Goal: Task Accomplishment & Management: Use online tool/utility

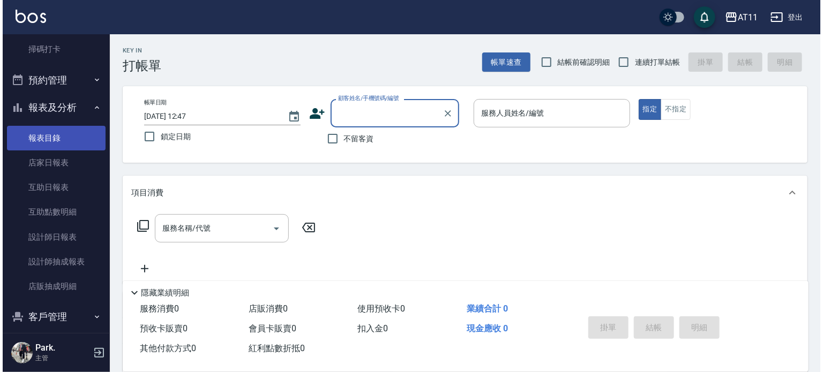
scroll to position [300, 0]
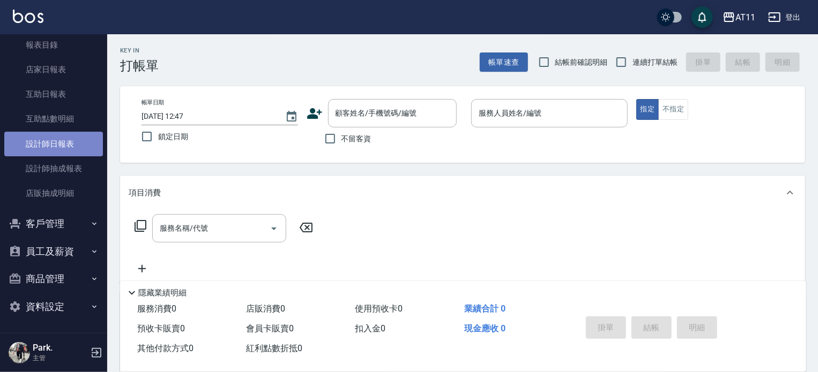
click at [70, 141] on link "設計師日報表" at bounding box center [53, 144] width 99 height 25
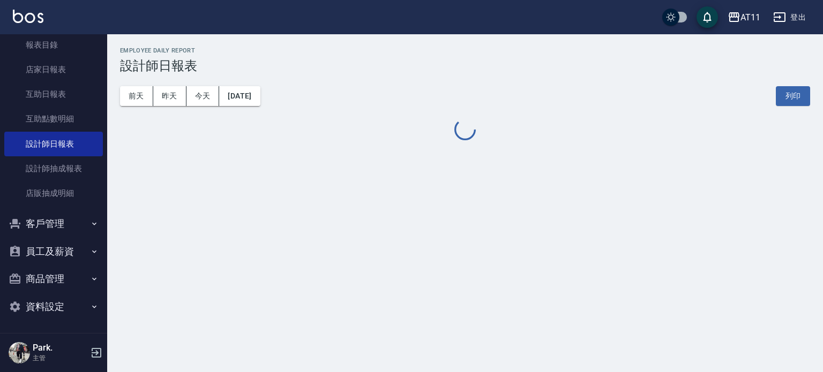
click at [50, 256] on button "員工及薪資" at bounding box center [53, 252] width 99 height 28
click at [54, 219] on button "客戶管理" at bounding box center [53, 224] width 99 height 28
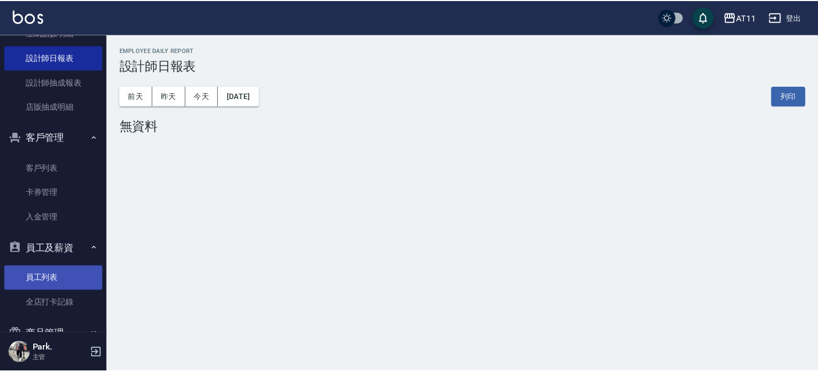
scroll to position [441, 0]
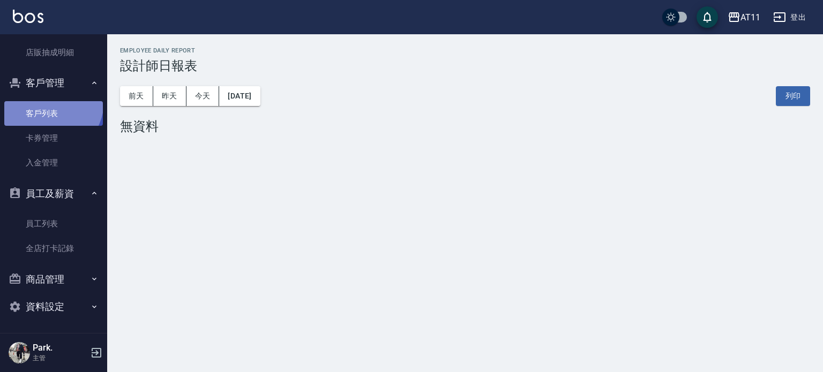
click at [48, 102] on link "客戶列表" at bounding box center [53, 113] width 99 height 25
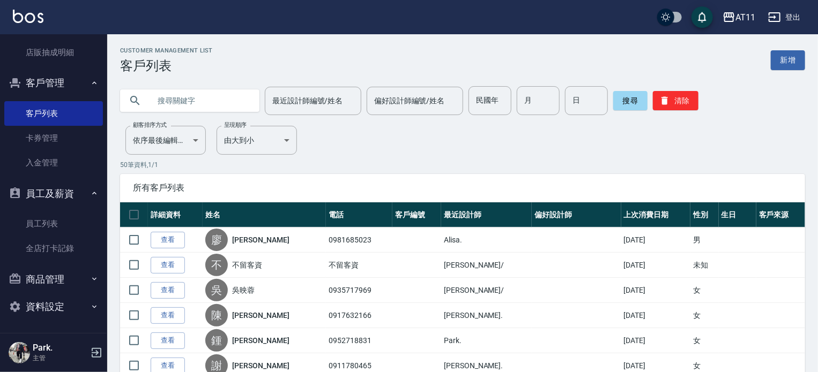
click at [215, 106] on input "text" at bounding box center [200, 100] width 101 height 29
type input "蘇"
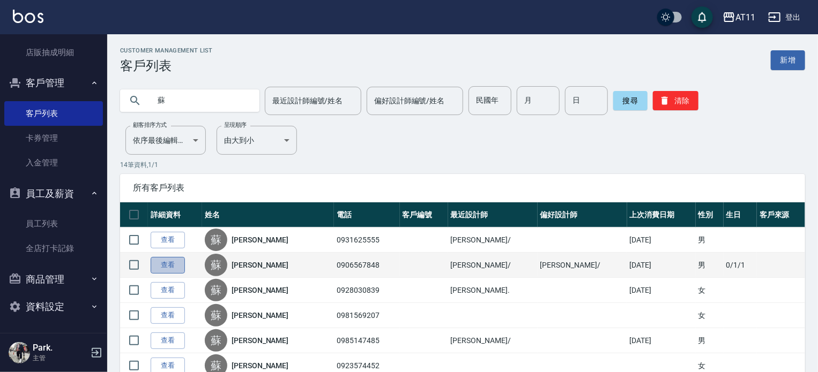
click at [168, 263] on link "查看" at bounding box center [168, 265] width 34 height 17
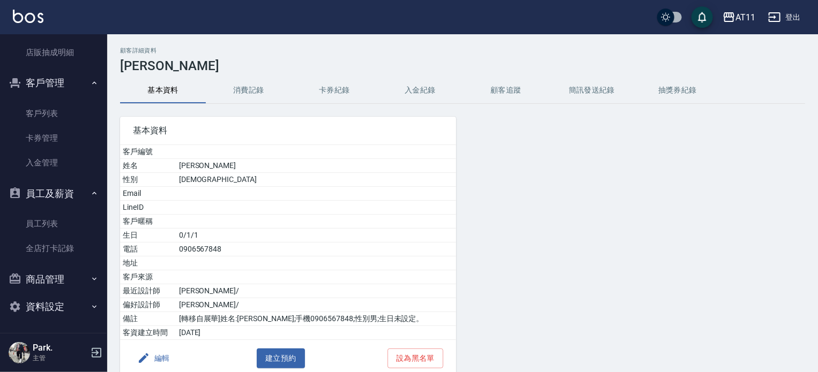
click at [412, 93] on button "入金紀錄" at bounding box center [420, 91] width 86 height 26
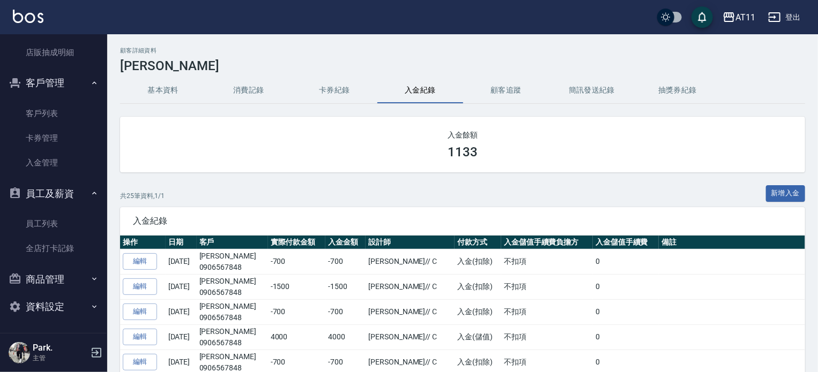
click at [32, 17] on img at bounding box center [28, 16] width 31 height 13
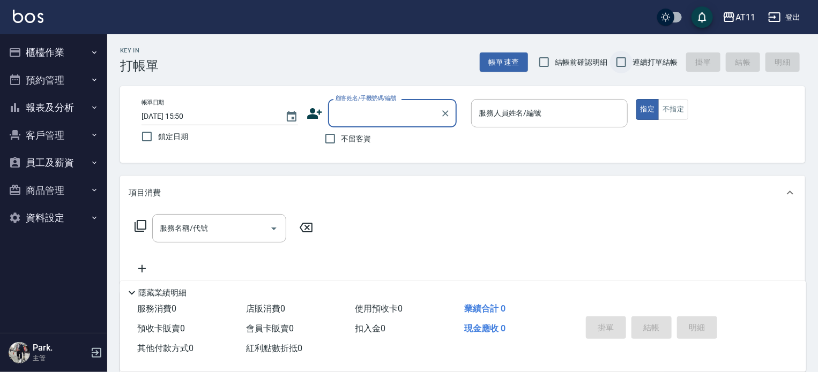
click at [625, 65] on input "連續打單結帳" at bounding box center [621, 62] width 23 height 23
checkbox input "true"
click at [330, 135] on input "不留客資" at bounding box center [330, 139] width 23 height 23
checkbox input "true"
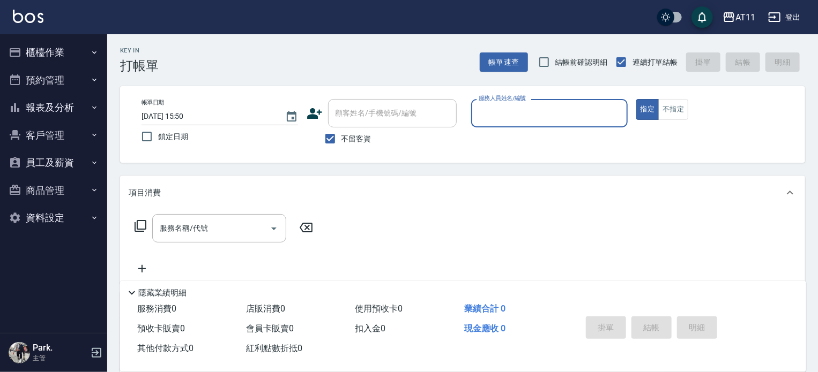
type input "ㄋ"
type input "Alisa-S"
type button "true"
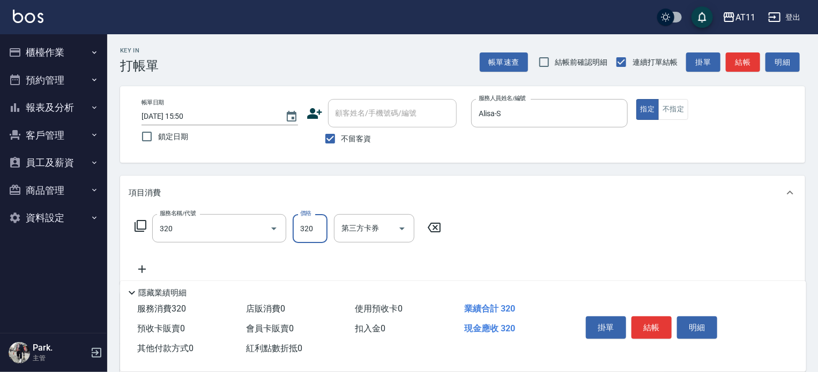
type input "洗剪(320)"
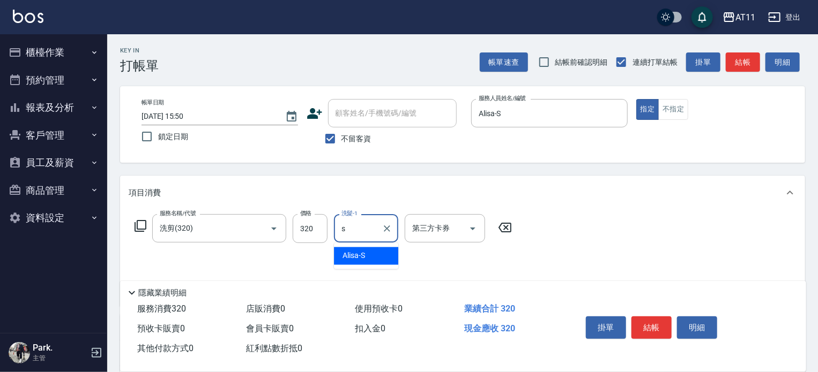
type input "Alisa-S"
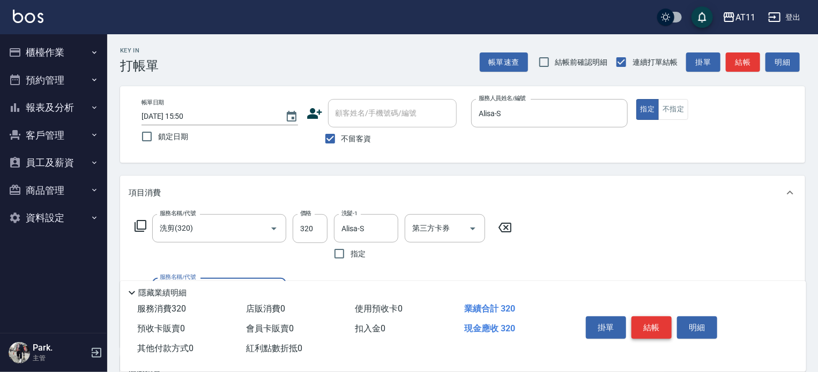
click at [650, 321] on button "結帳" at bounding box center [651, 328] width 40 height 23
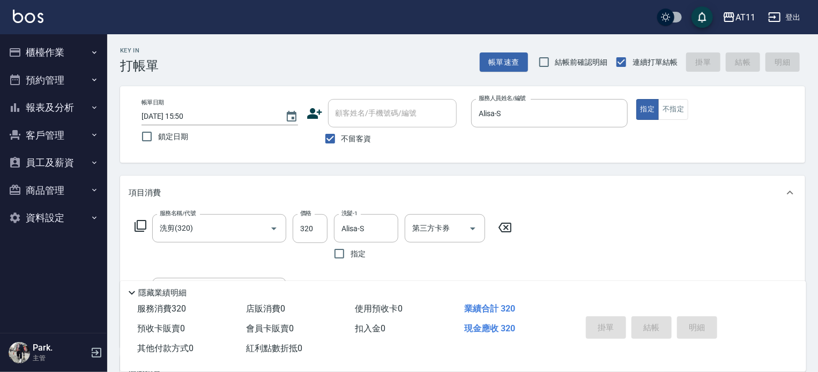
type input "[DATE] 16:15"
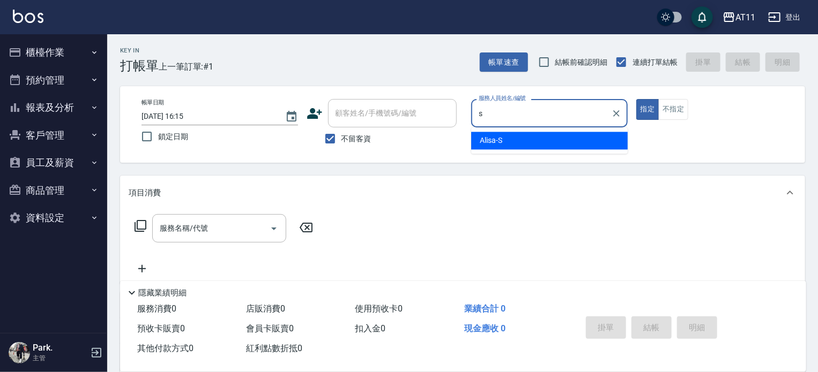
type input "Alisa-S"
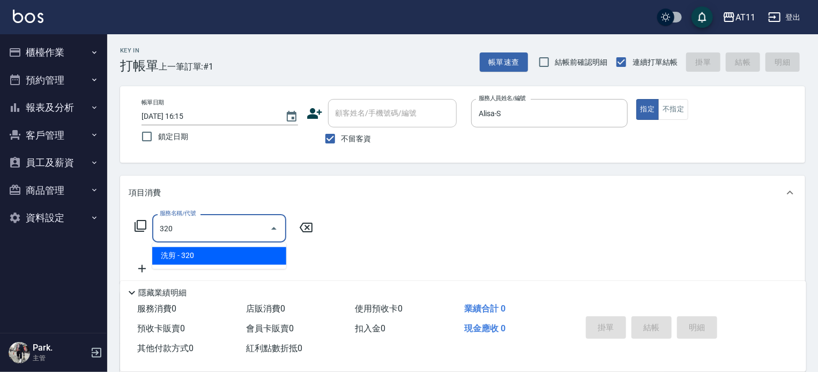
type input "洗剪(320)"
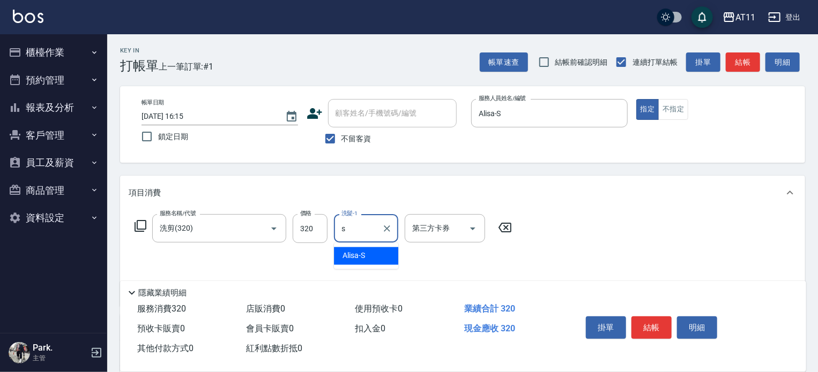
type input "Alisa-S"
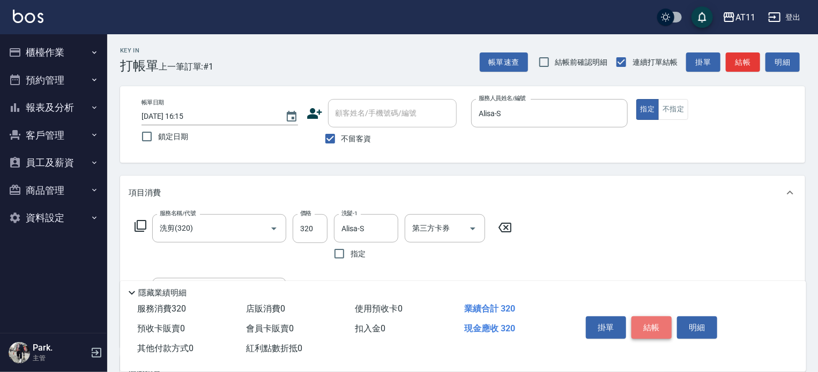
click at [648, 326] on button "結帳" at bounding box center [651, 328] width 40 height 23
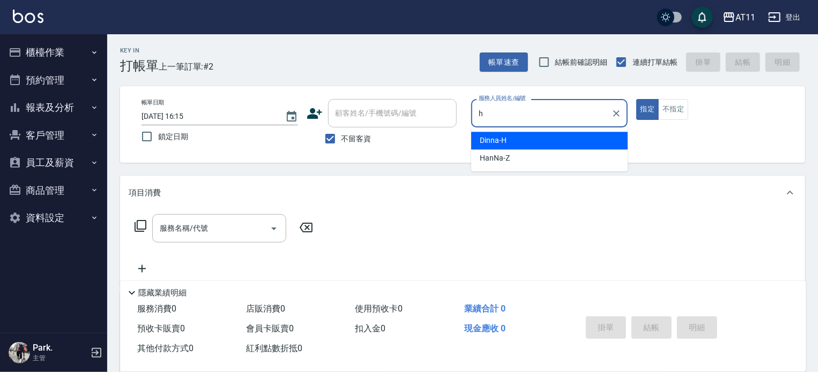
type input "Dinna-H"
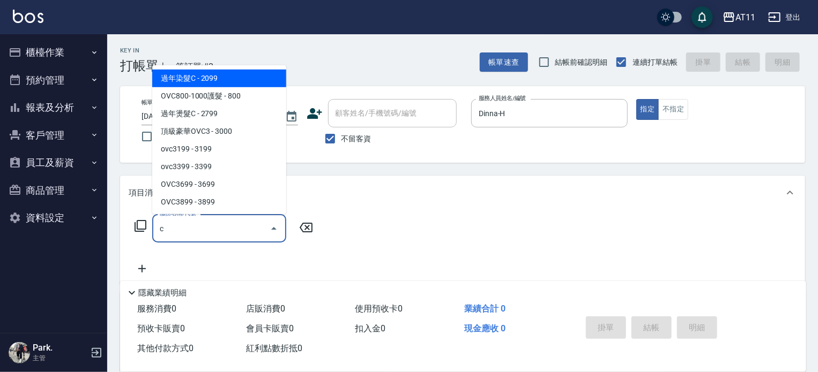
scroll to position [49, 0]
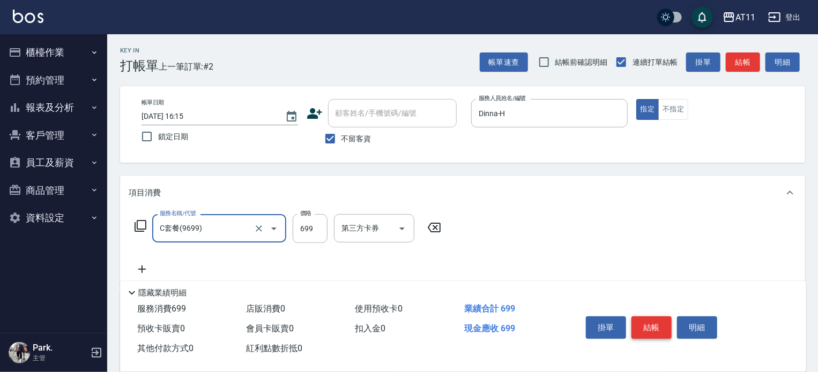
type input "C套餐(9699)"
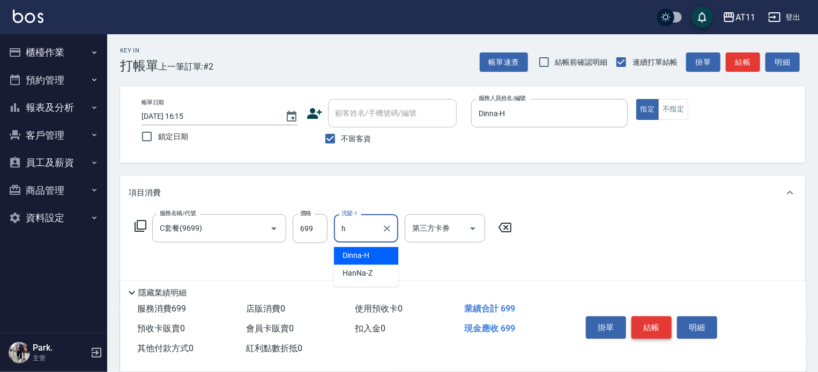
type input "Dinna-H"
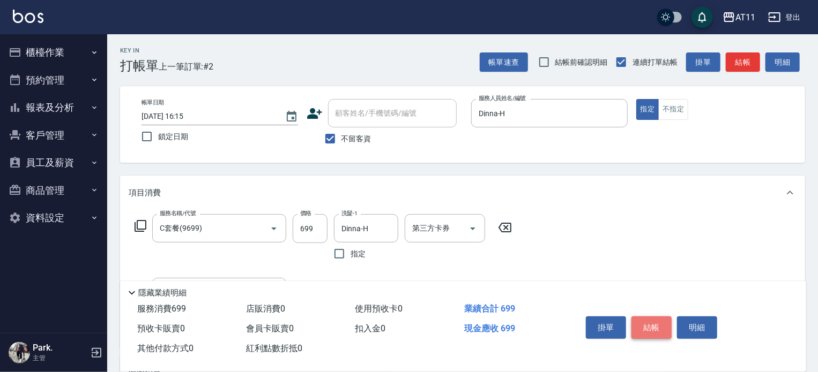
click at [648, 326] on button "結帳" at bounding box center [651, 328] width 40 height 23
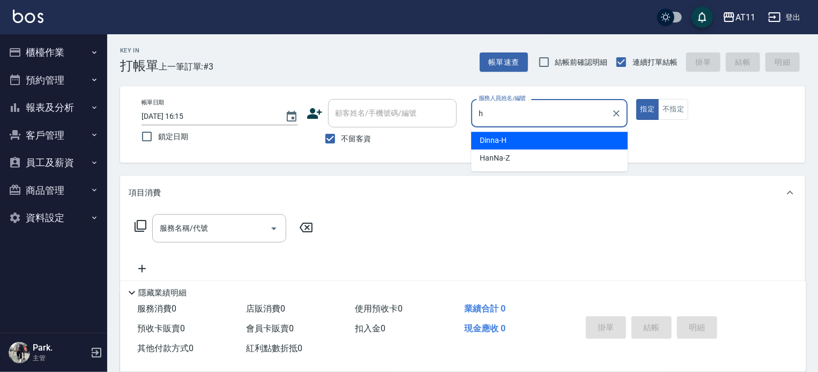
type input "Dinna-H"
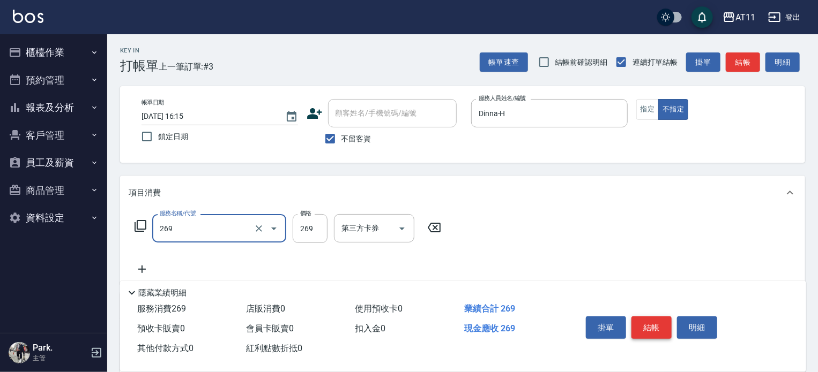
type input "一般洗剪(269)"
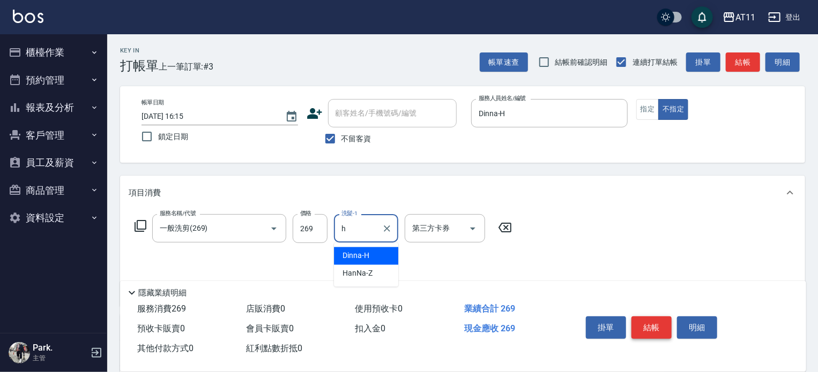
type input "Dinna-H"
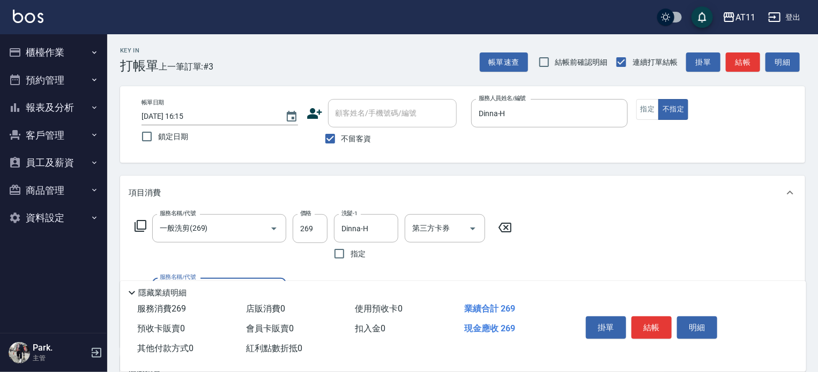
click at [647, 326] on button "結帳" at bounding box center [651, 328] width 40 height 23
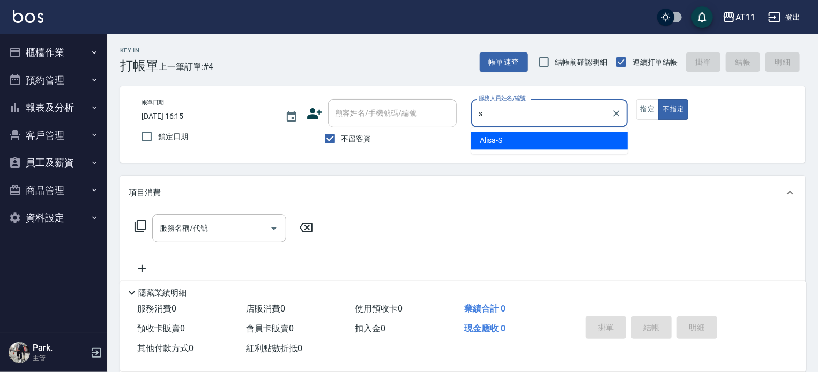
type input "Alisa-S"
type button "false"
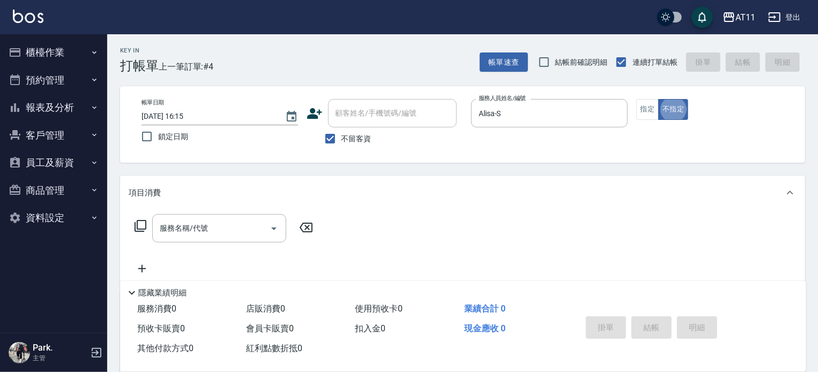
scroll to position [21, 0]
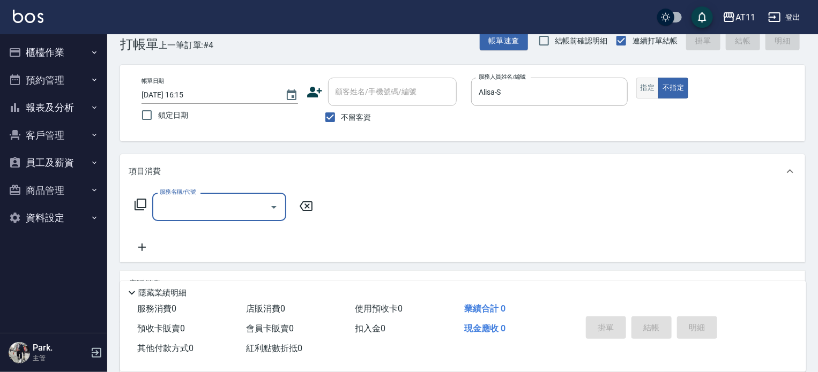
click at [647, 91] on button "指定" at bounding box center [647, 88] width 23 height 21
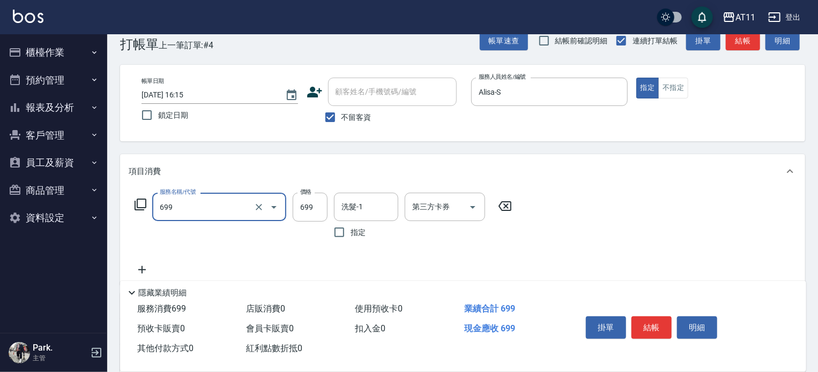
type input "SPA699(699)"
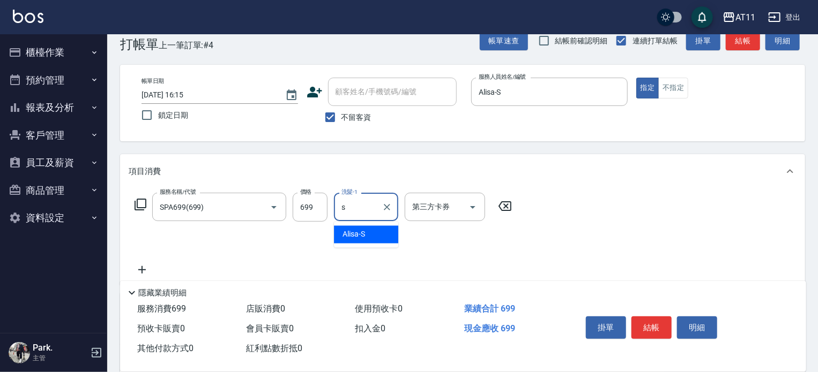
type input "Alisa-S"
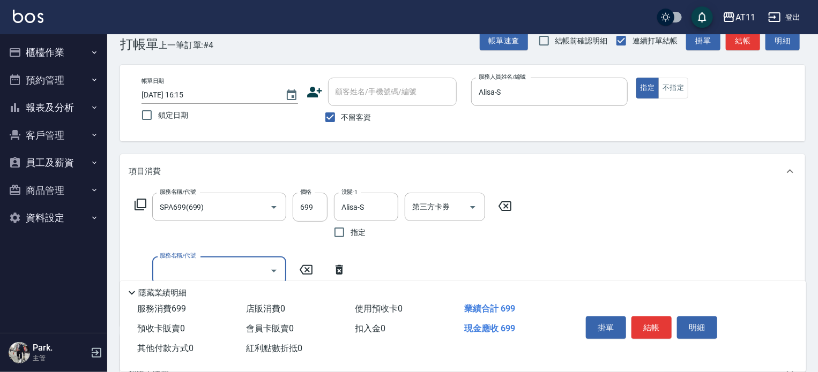
drag, startPoint x: 649, startPoint y: 325, endPoint x: 647, endPoint y: 309, distance: 16.8
click at [649, 321] on button "結帳" at bounding box center [651, 328] width 40 height 23
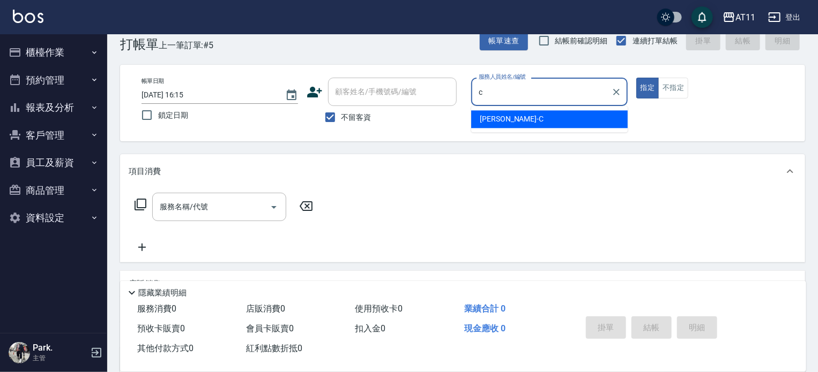
type input "[PERSON_NAME]"
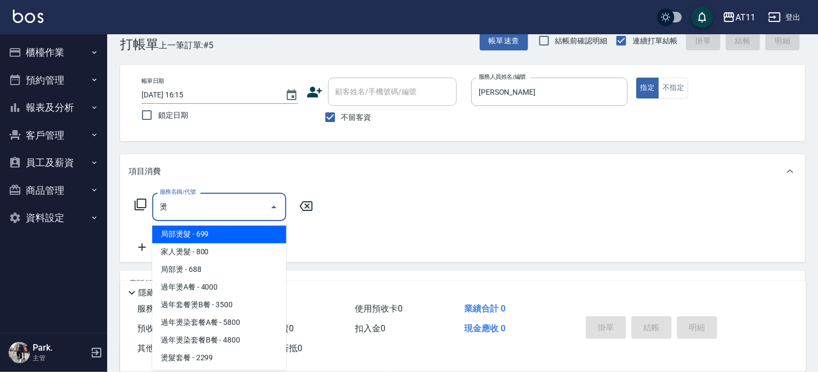
scroll to position [103, 0]
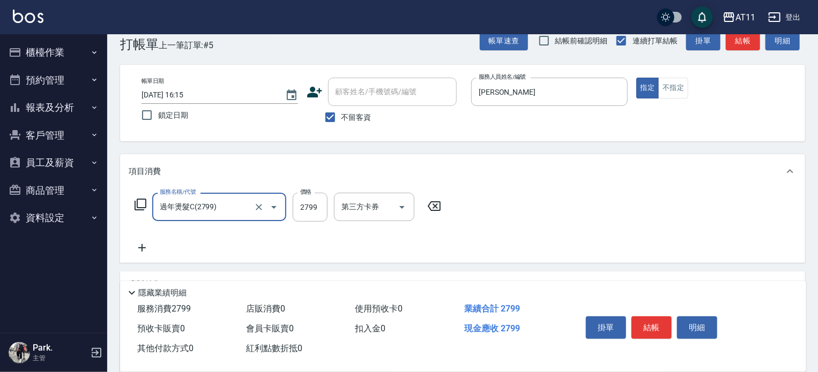
type input "過年燙髮C(2799)"
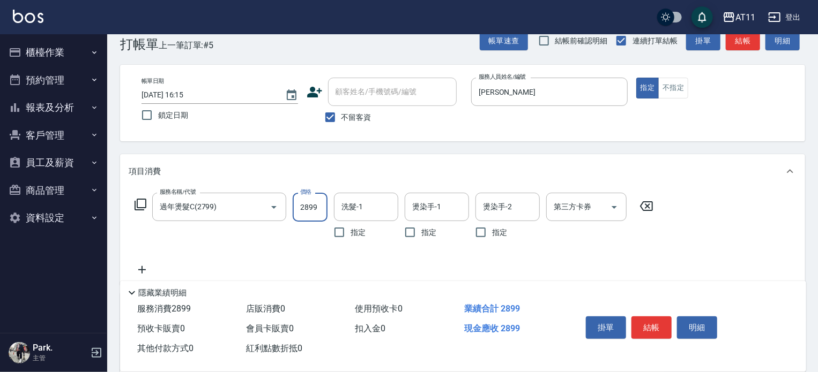
type input "2899"
type input "ㄏ"
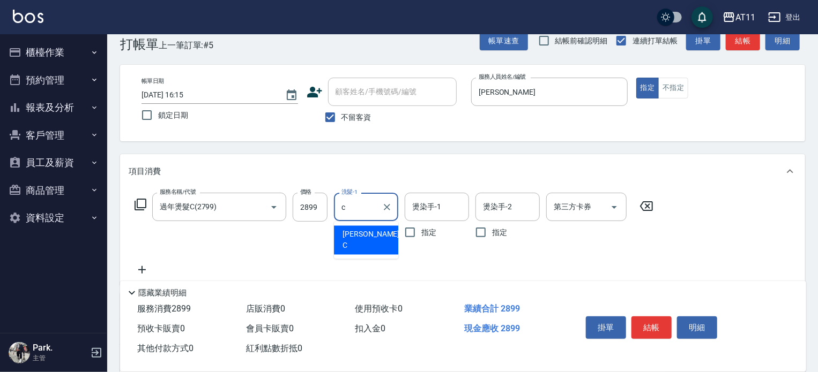
type input "[PERSON_NAME]"
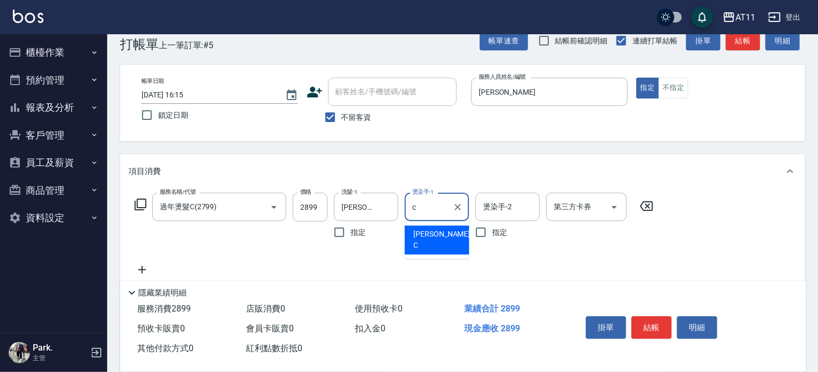
type input "[PERSON_NAME]"
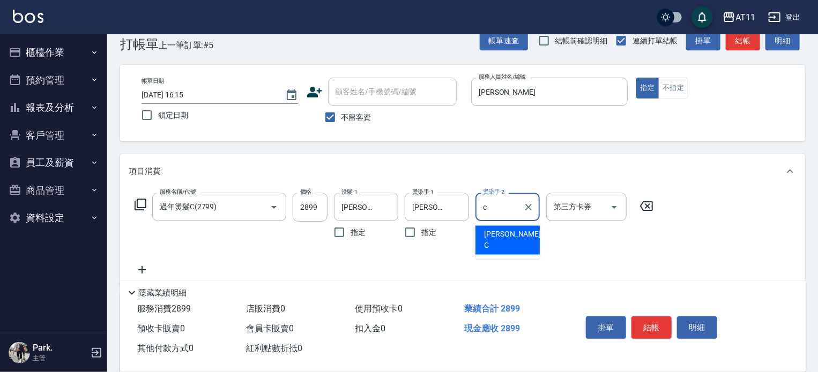
type input "[PERSON_NAME]"
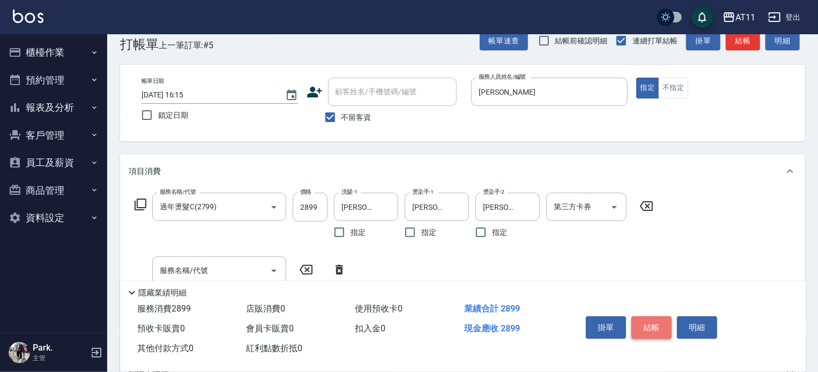
click at [642, 326] on button "結帳" at bounding box center [651, 328] width 40 height 23
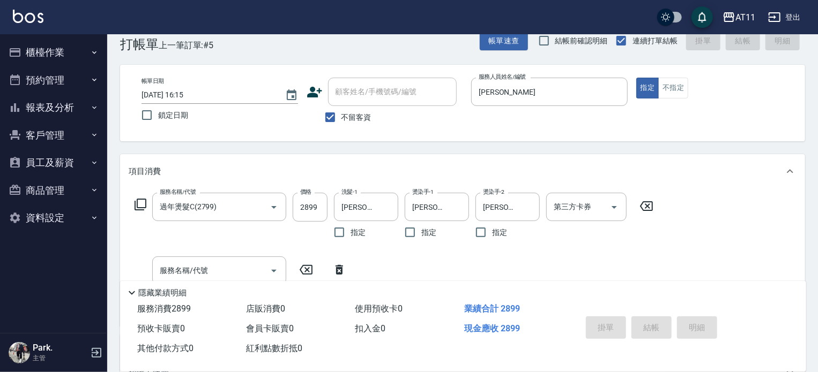
type input "[DATE] 16:16"
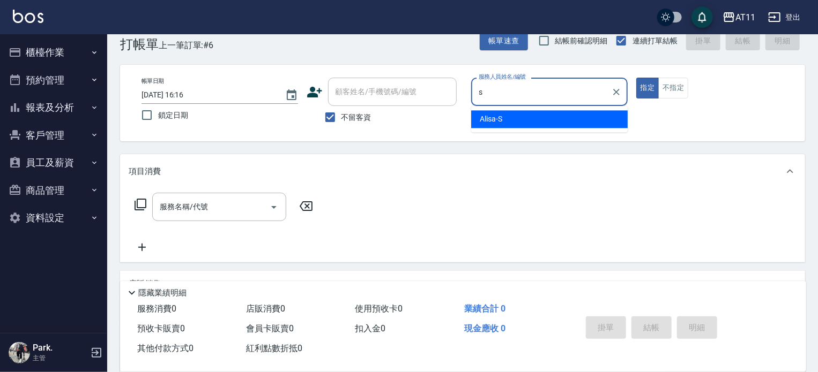
type input "Alisa-S"
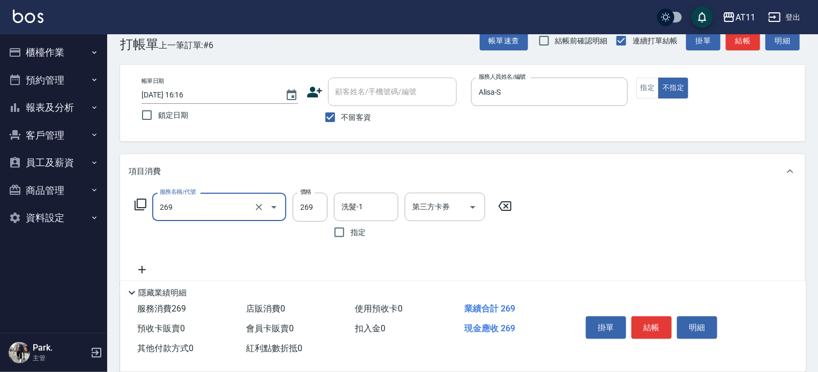
type input "一般洗剪(269)"
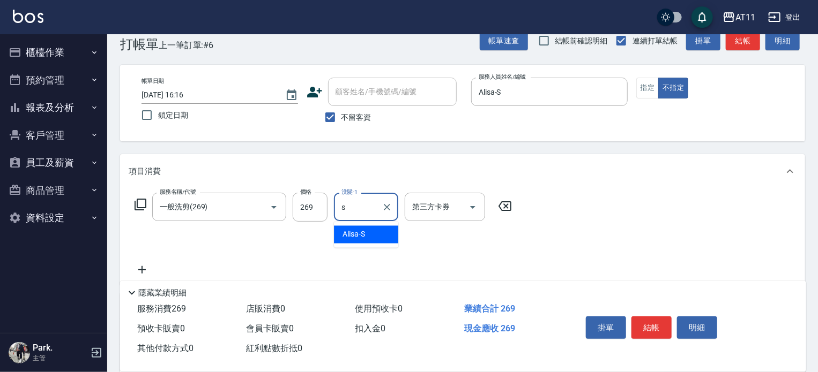
type input "Alisa-S"
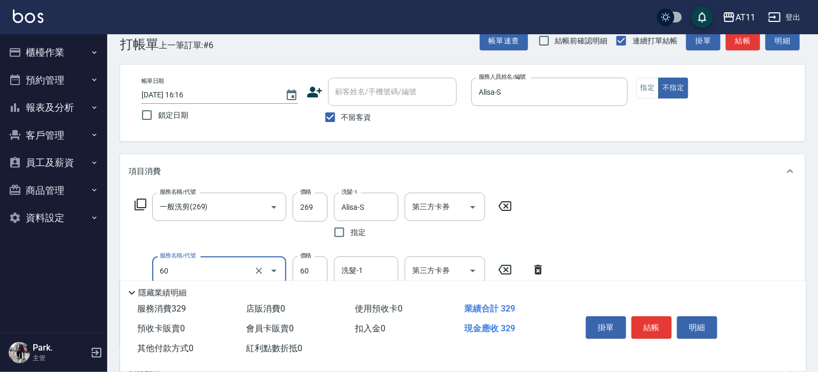
type input "精油(60)"
type input "Alisa-S"
click at [647, 321] on button "結帳" at bounding box center [651, 328] width 40 height 23
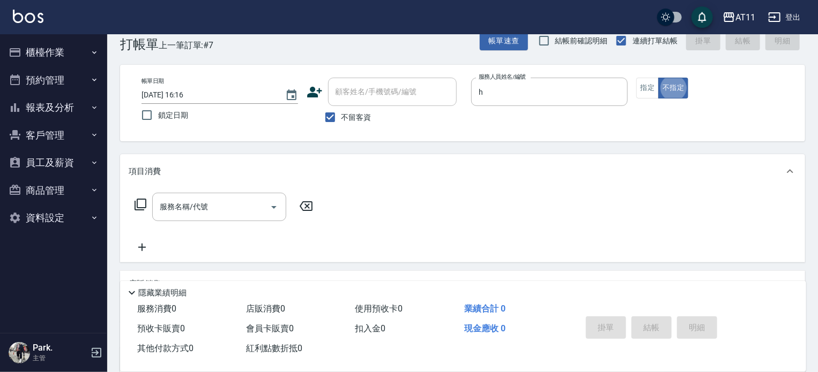
type input "Dinna-H"
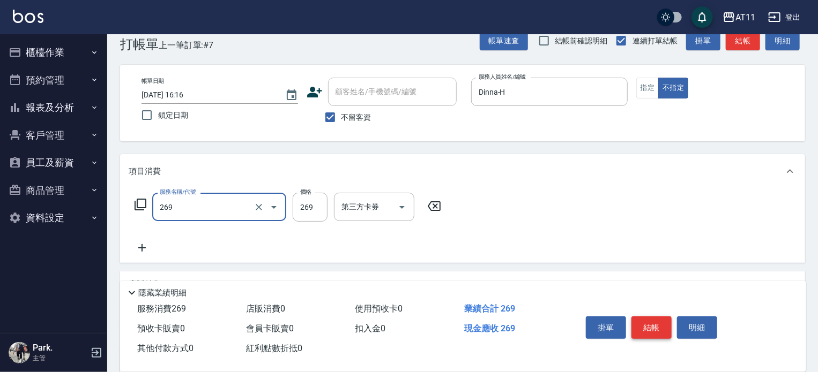
type input "一般洗剪(269)"
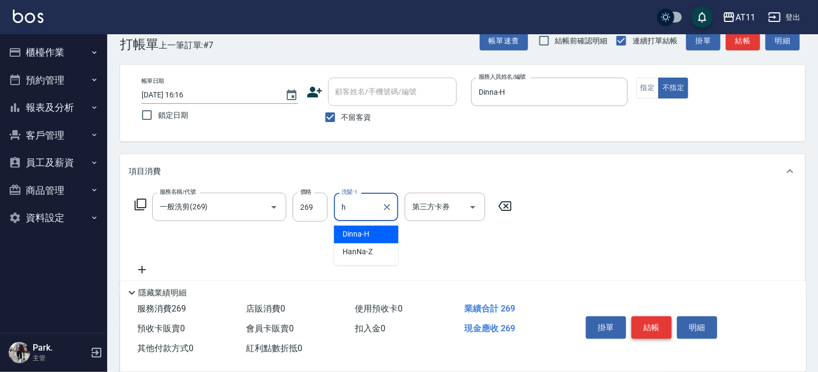
type input "Dinna-H"
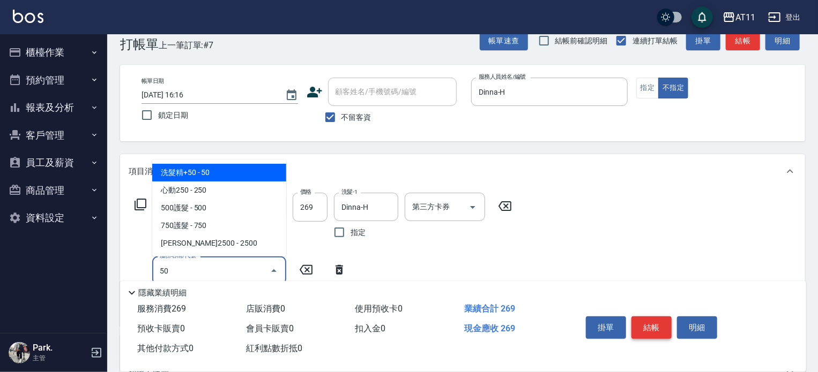
type input "洗髮精+50(50)"
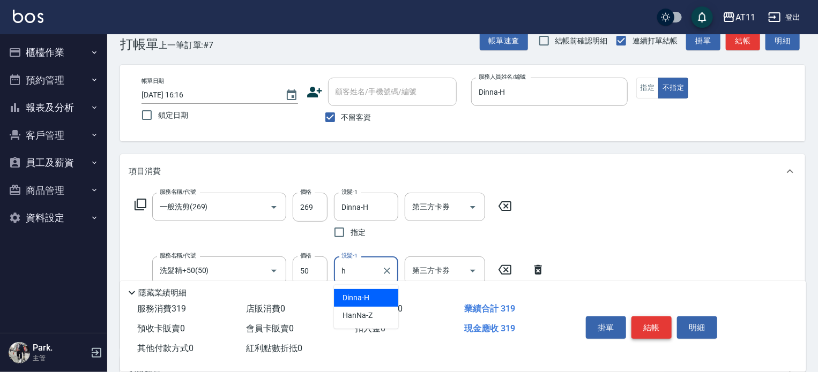
type input "Dinna-H"
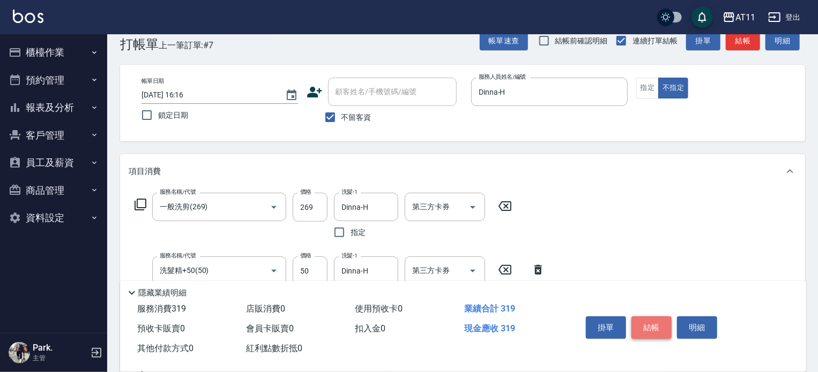
click at [644, 323] on button "結帳" at bounding box center [651, 328] width 40 height 23
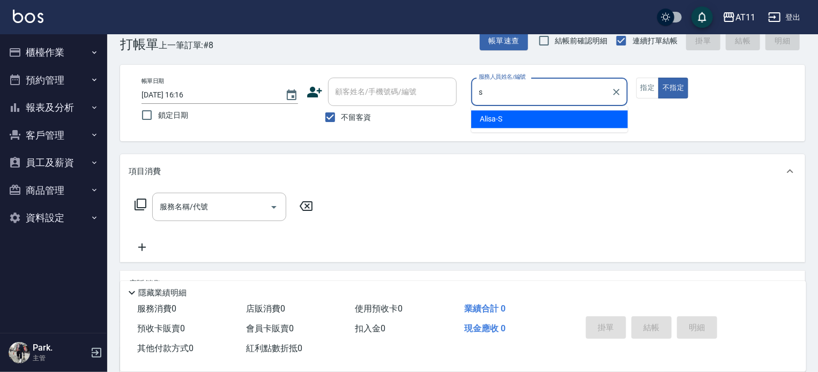
type input "Alisa-S"
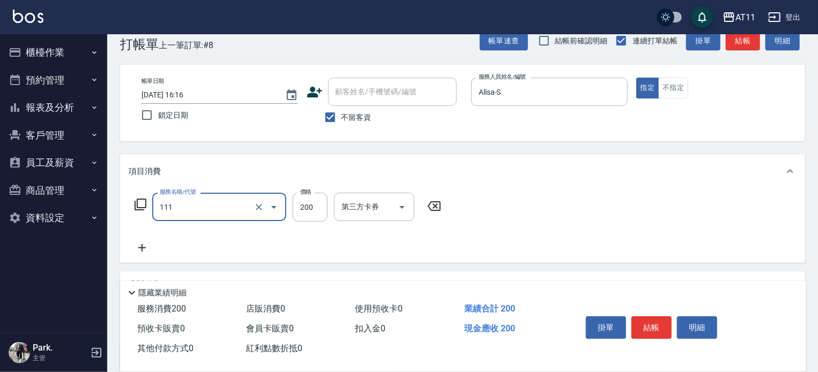
type input "精油洗髮(111)"
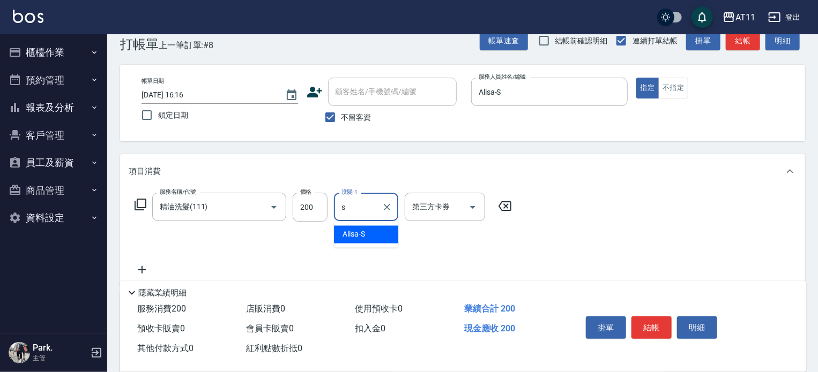
type input "Alisa-S"
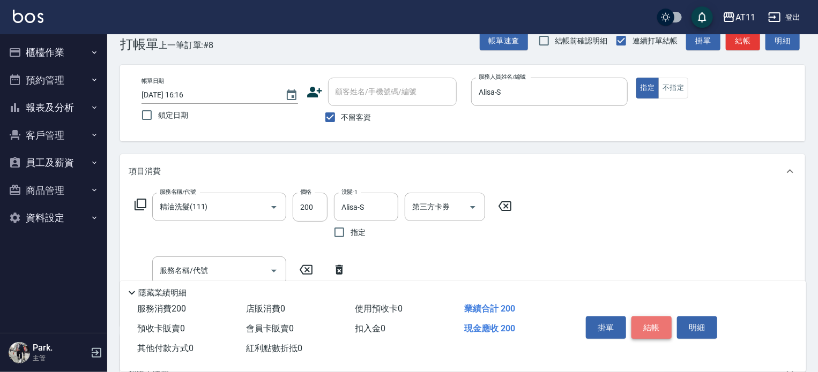
click at [656, 325] on button "結帳" at bounding box center [651, 328] width 40 height 23
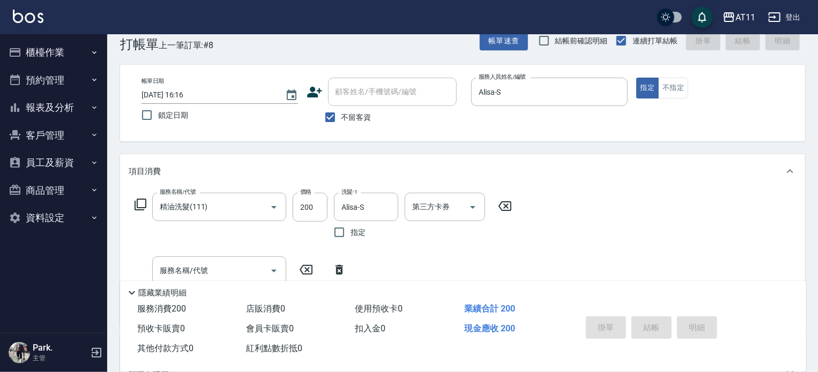
type input "[DATE] 16:17"
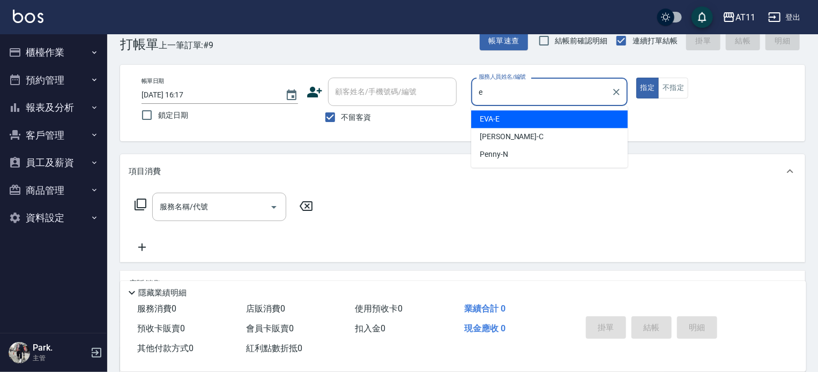
type input "[PERSON_NAME]-E"
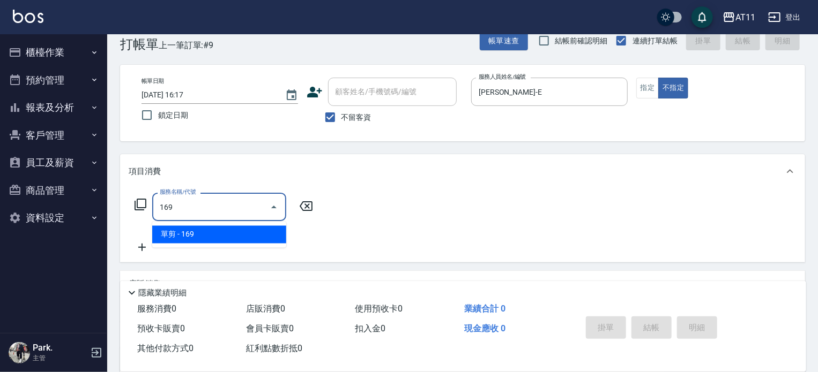
type input "單剪(169)"
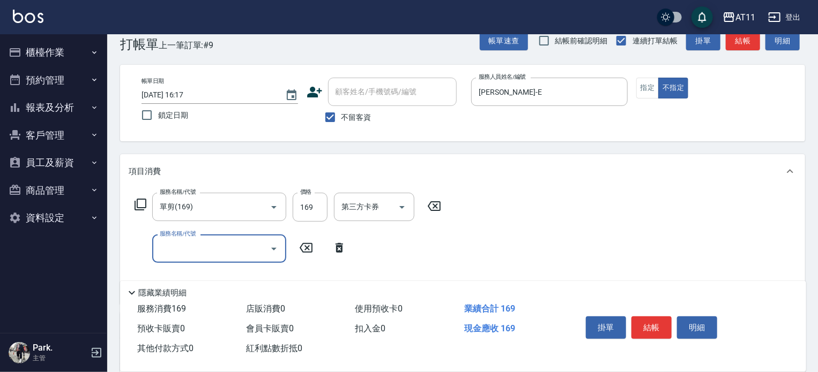
click at [661, 325] on button "結帳" at bounding box center [651, 328] width 40 height 23
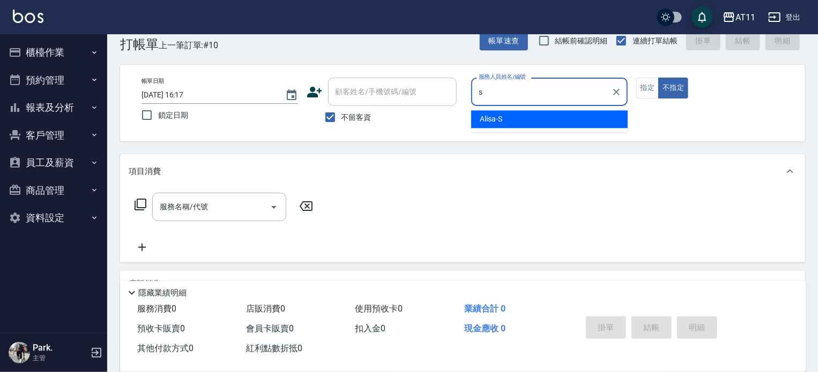
type input "Alisa-S"
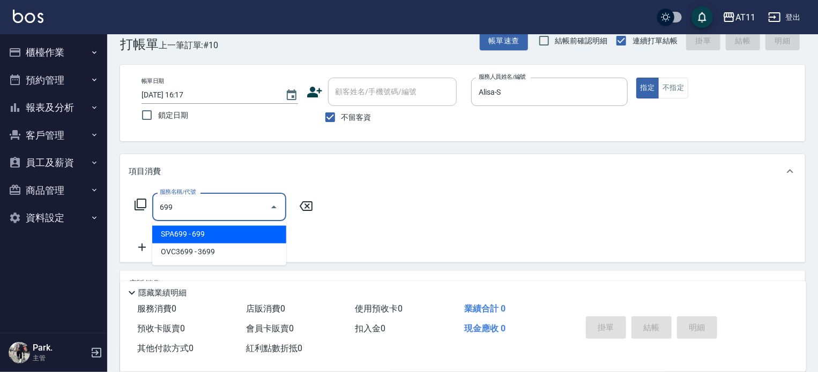
type input "SPA699(699)"
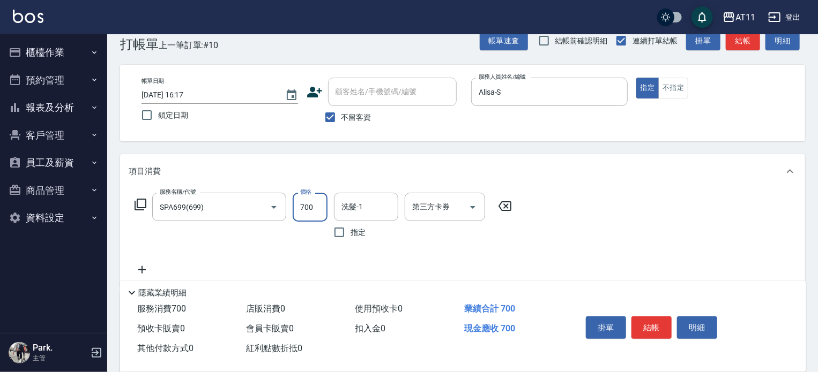
type input "700"
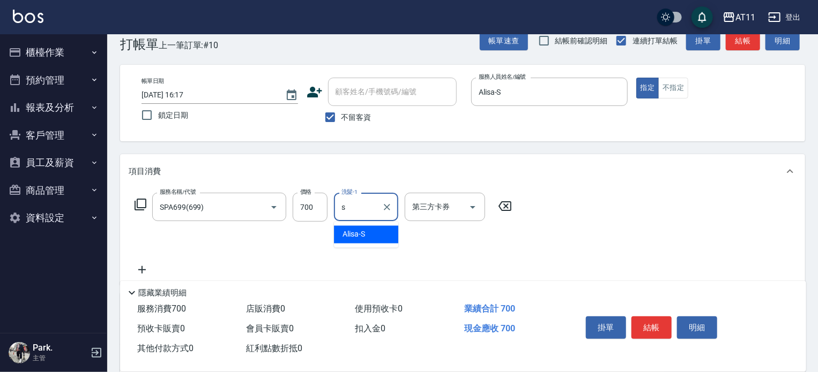
type input "Alisa-S"
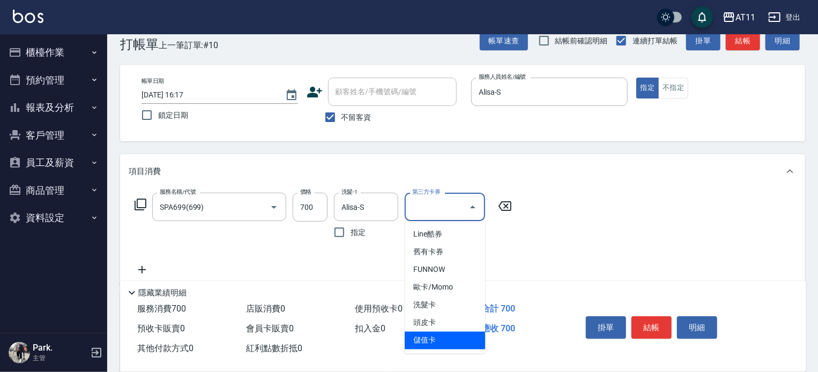
type input "儲值卡"
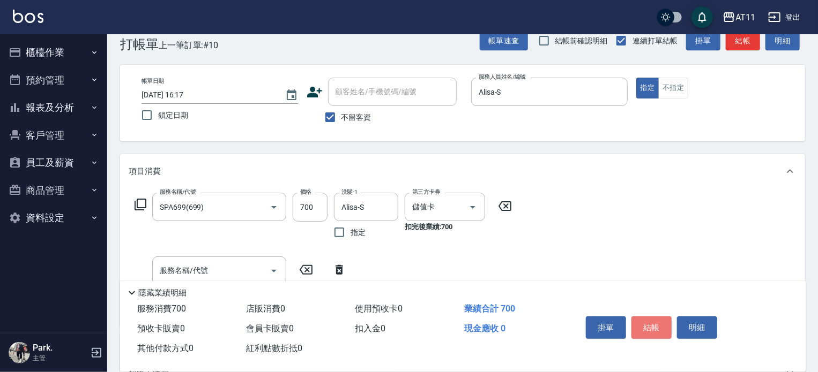
click at [661, 325] on button "結帳" at bounding box center [651, 328] width 40 height 23
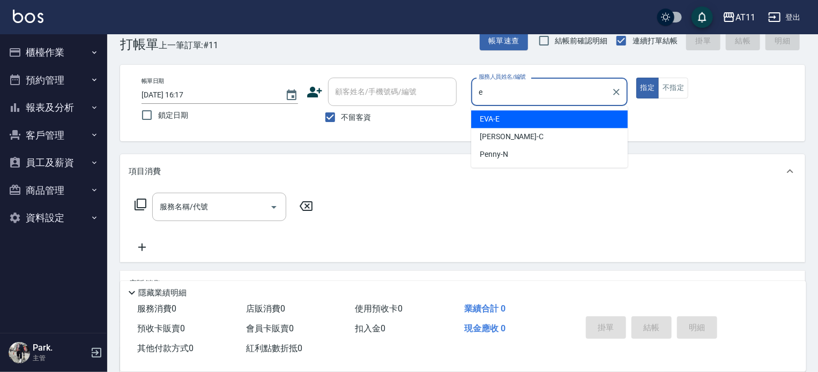
type input "[PERSON_NAME]-E"
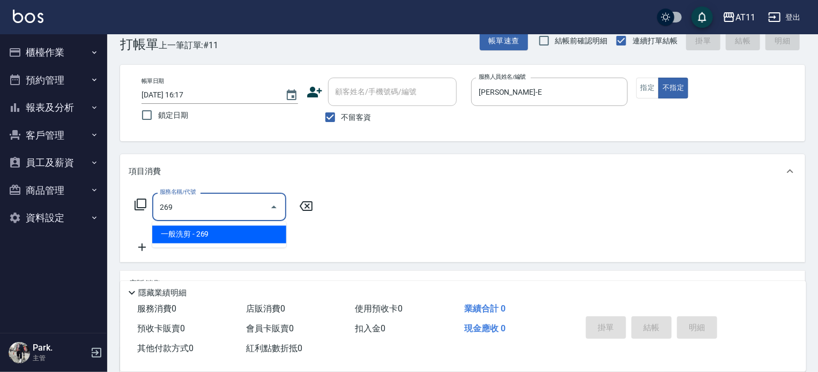
type input "一般洗剪(269)"
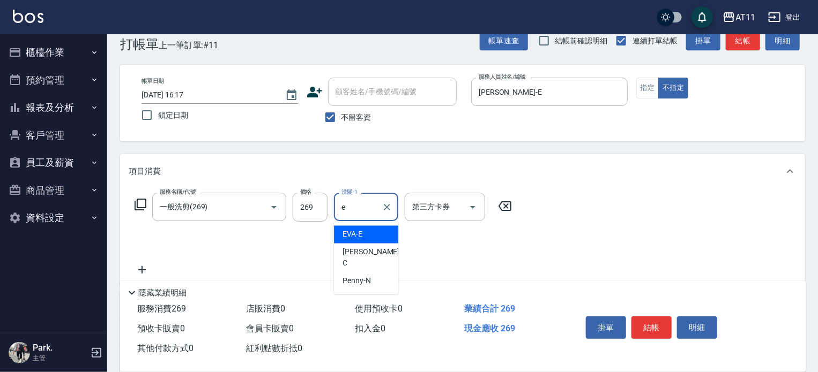
type input "[PERSON_NAME]-E"
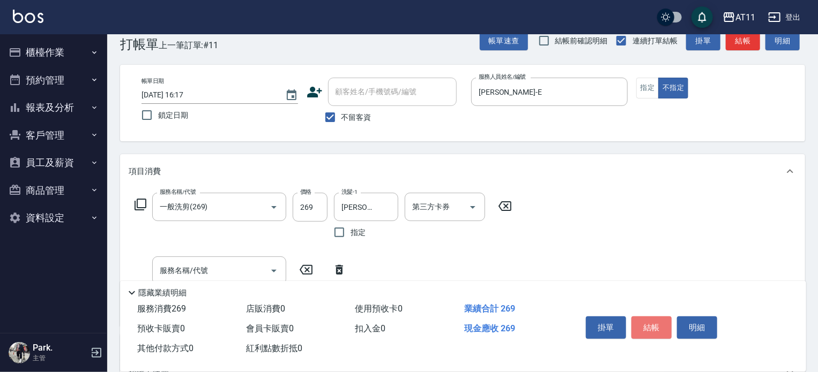
click at [661, 325] on button "結帳" at bounding box center [651, 328] width 40 height 23
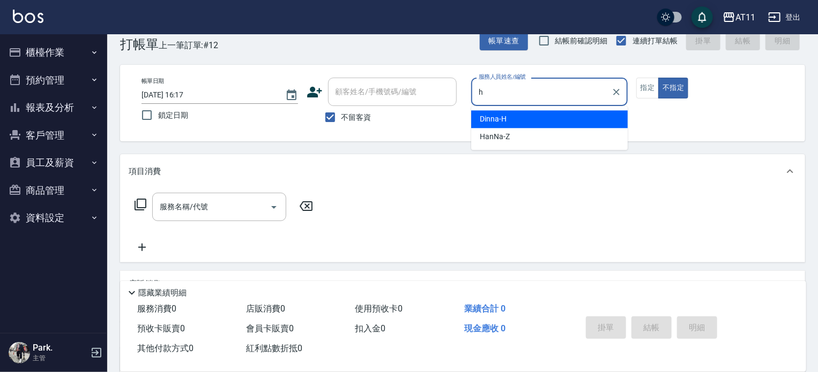
type input "Dinna-H"
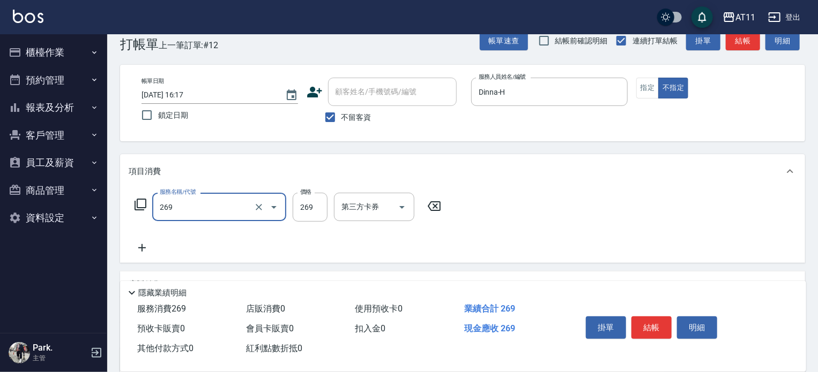
type input "一般洗剪(269)"
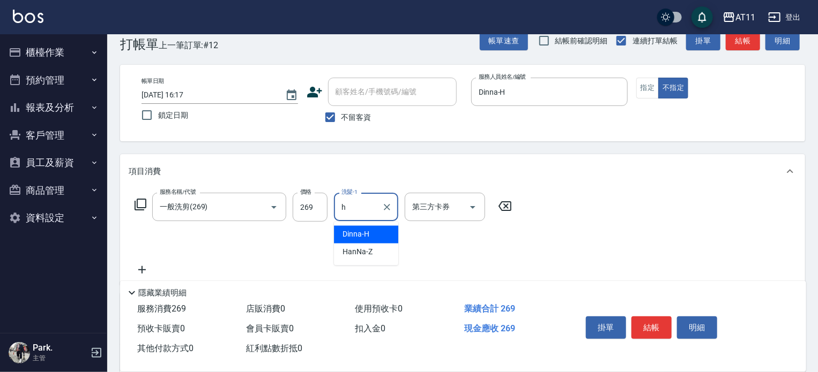
type input "Dinna-H"
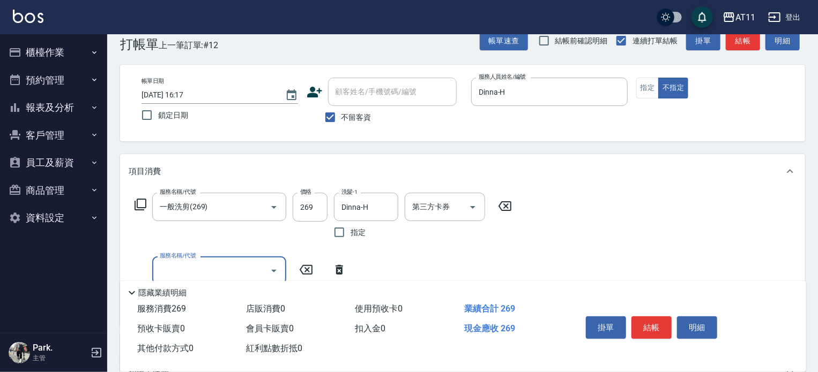
click at [661, 325] on button "結帳" at bounding box center [651, 328] width 40 height 23
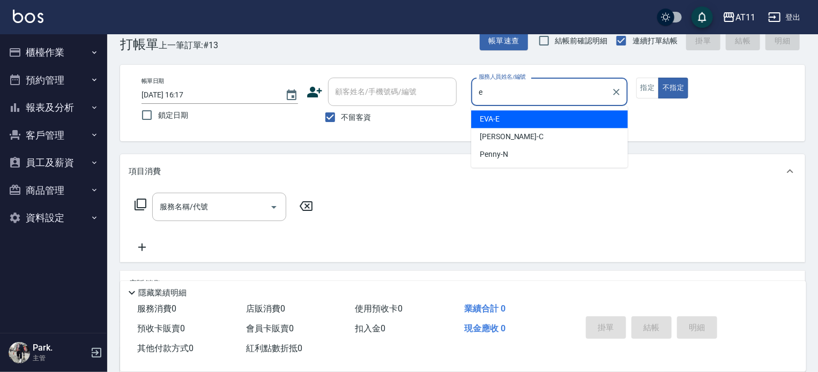
type input "[PERSON_NAME]-E"
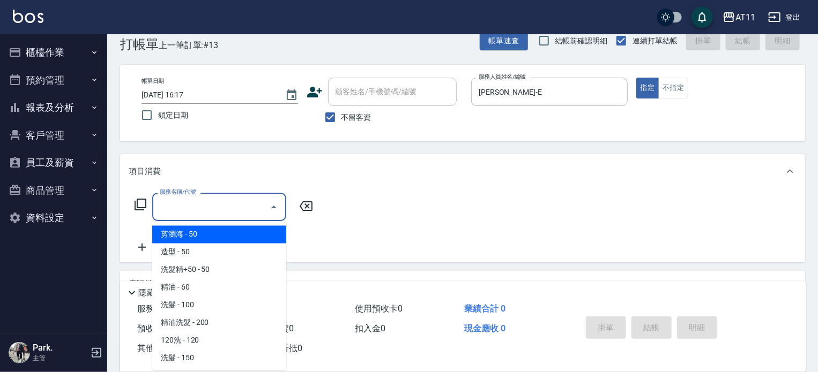
type input "剪瀏海(0050)"
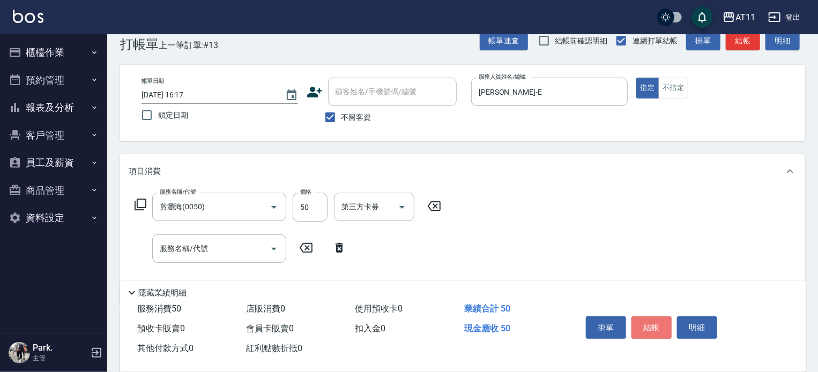
click at [661, 325] on button "結帳" at bounding box center [651, 328] width 40 height 23
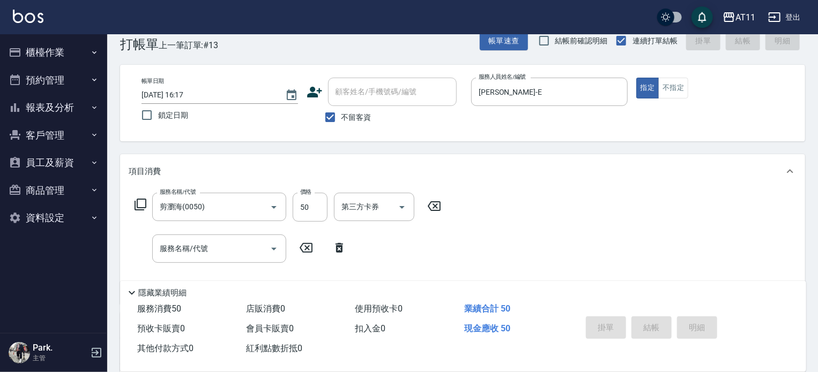
type input "[DATE] 16:18"
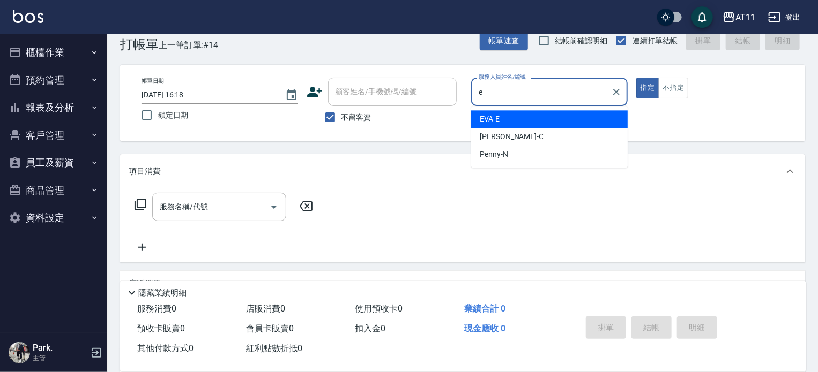
type input "[PERSON_NAME]-E"
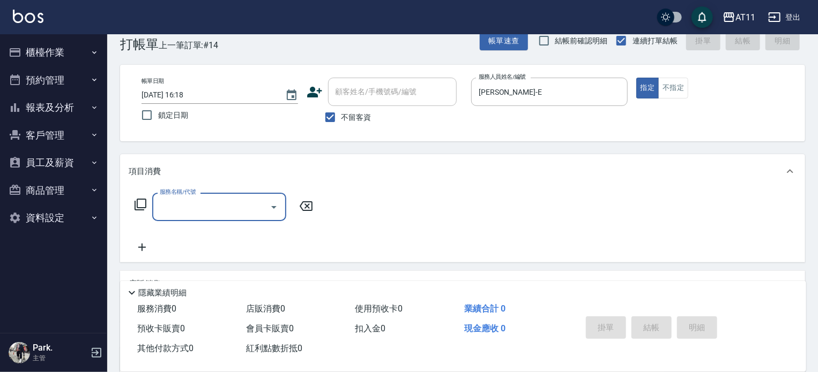
type input "4"
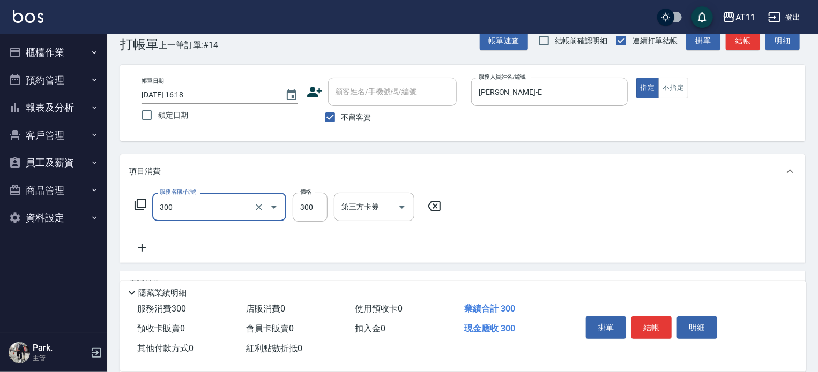
type input "A級剪髮(300)"
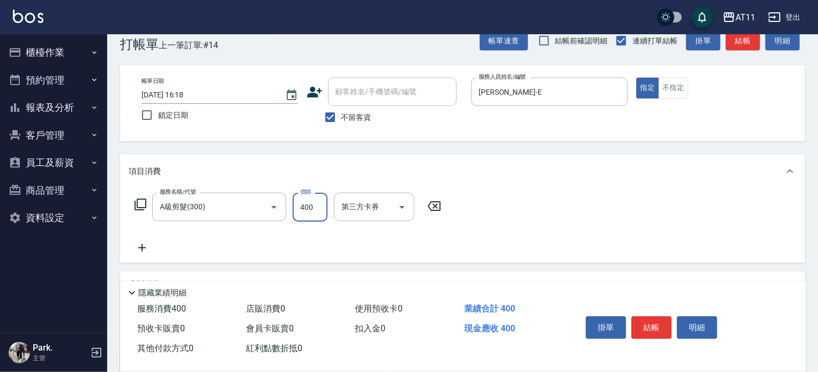
type input "400"
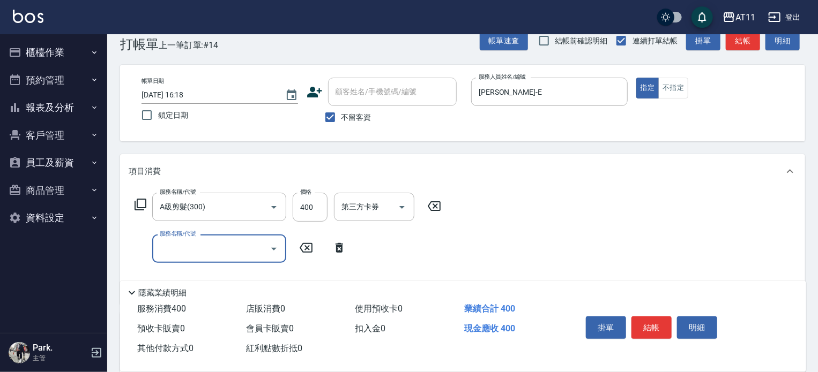
click at [662, 326] on button "結帳" at bounding box center [651, 328] width 40 height 23
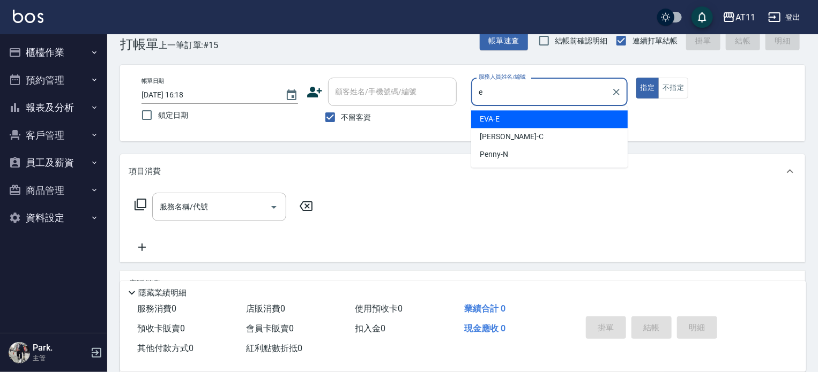
type input "[PERSON_NAME]-E"
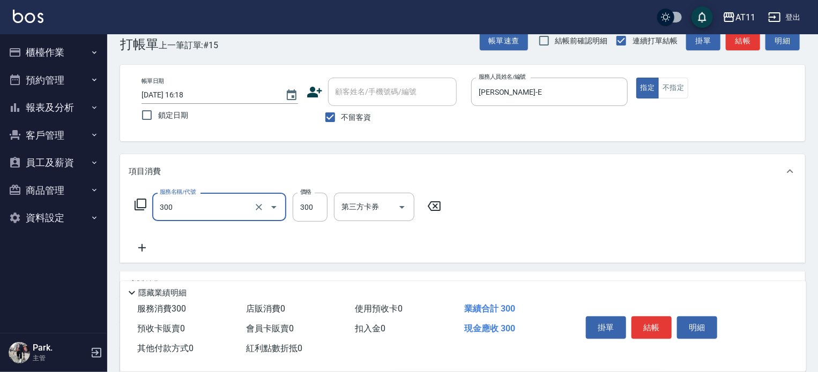
type input "A級剪髮(300)"
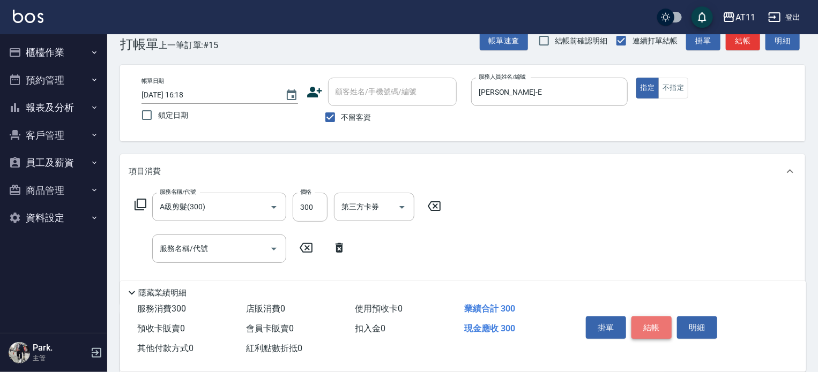
click at [663, 330] on button "結帳" at bounding box center [651, 328] width 40 height 23
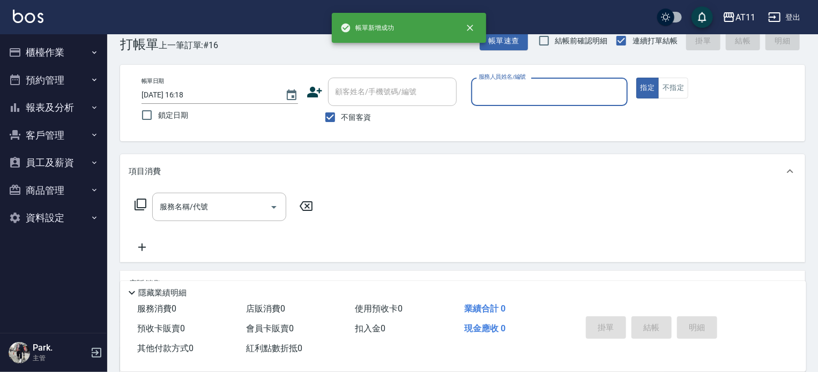
click at [54, 101] on button "報表及分析" at bounding box center [53, 108] width 99 height 28
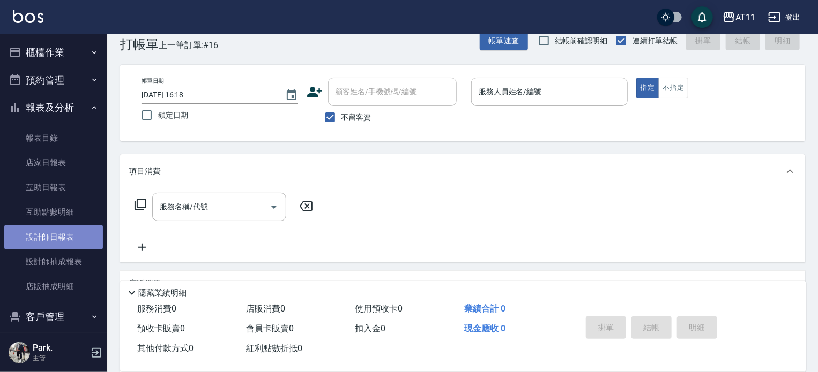
click at [70, 235] on link "設計師日報表" at bounding box center [53, 237] width 99 height 25
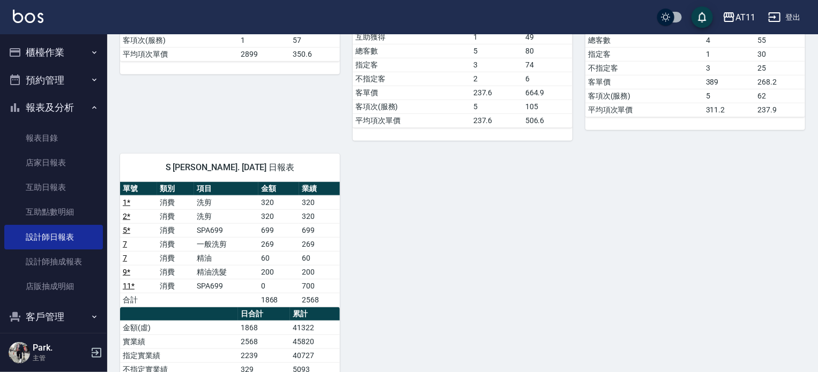
scroll to position [429, 0]
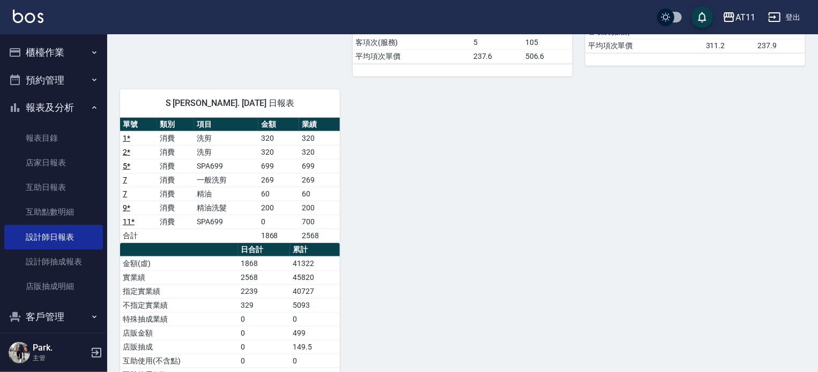
click at [444, 242] on div "C [PERSON_NAME]/ [DATE] 日報表 單號 類別 項目 金額 業績 6 * 消費 過年燙髮C 2899 2899 合計 2899 2899 …" at bounding box center [456, 85] width 698 height 816
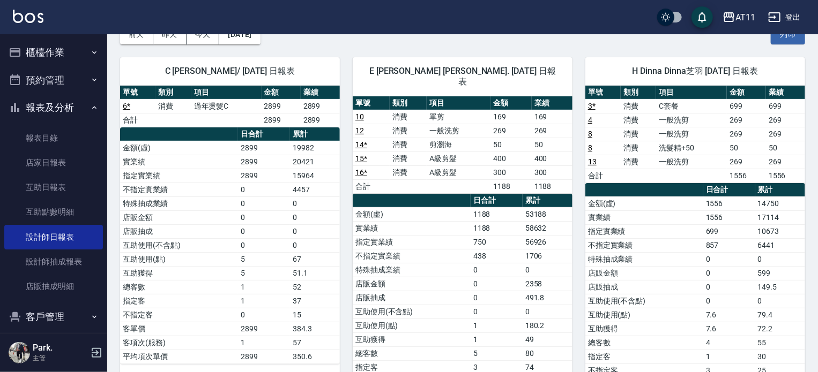
scroll to position [0, 0]
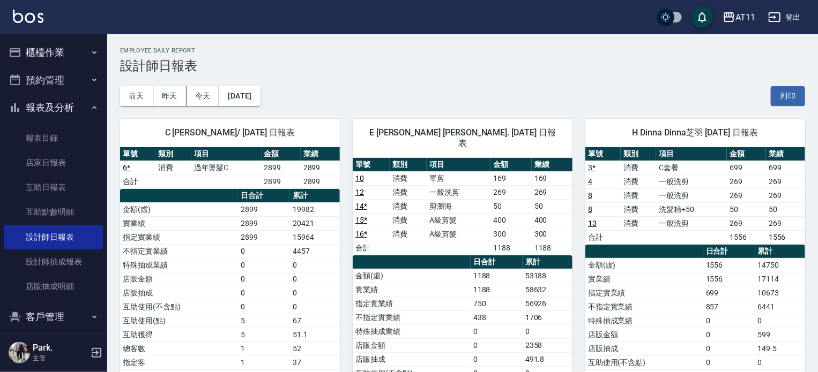
click at [68, 53] on button "櫃檯作業" at bounding box center [53, 53] width 99 height 28
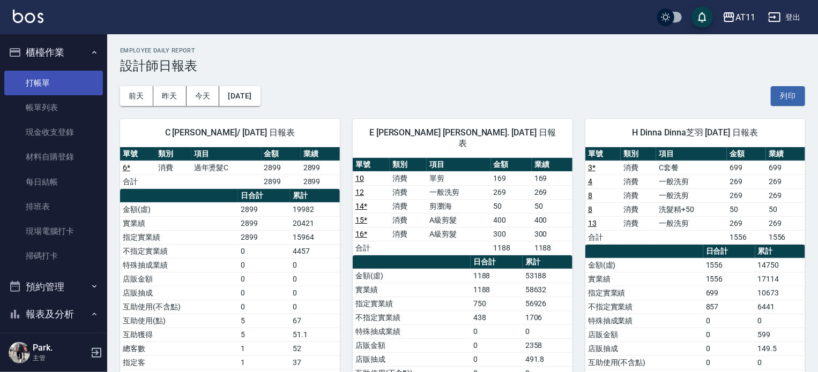
click at [59, 94] on link "打帳單" at bounding box center [53, 83] width 99 height 25
